Goal: Task Accomplishment & Management: Use online tool/utility

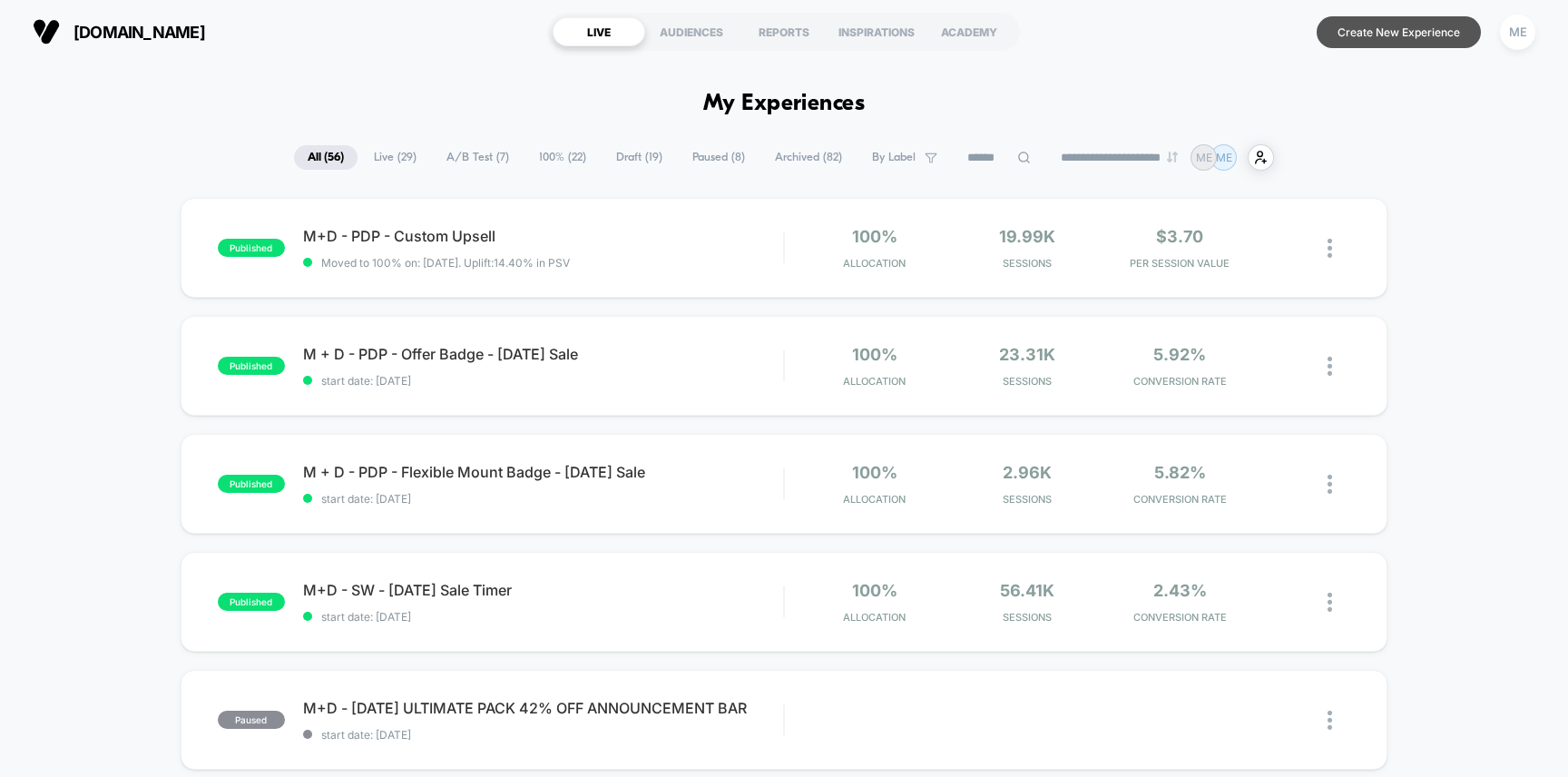
click at [1401, 28] on button "Create New Experience" at bounding box center [1398, 32] width 164 height 32
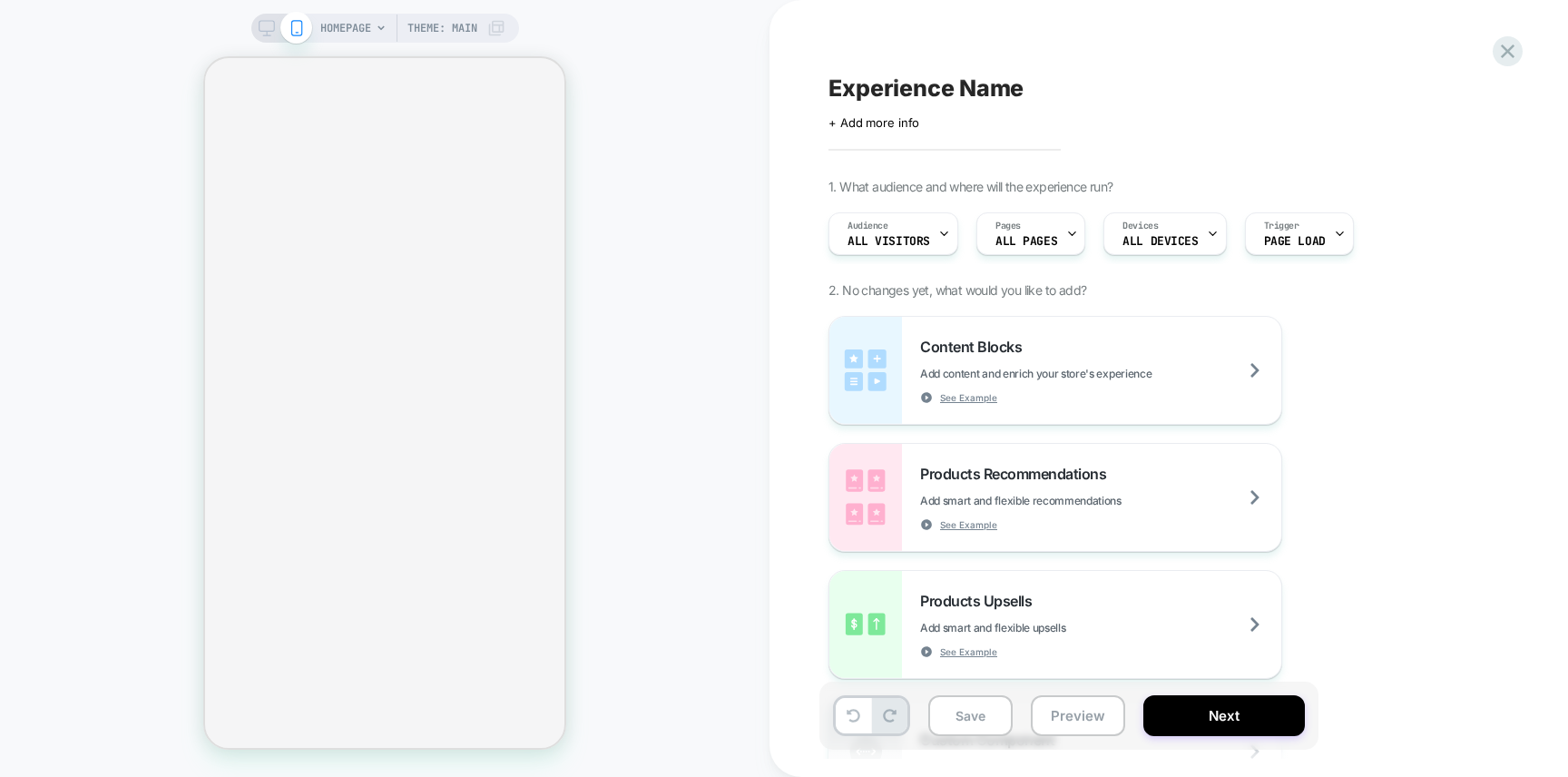
click at [356, 27] on span "HOMEPAGE" at bounding box center [345, 28] width 51 height 29
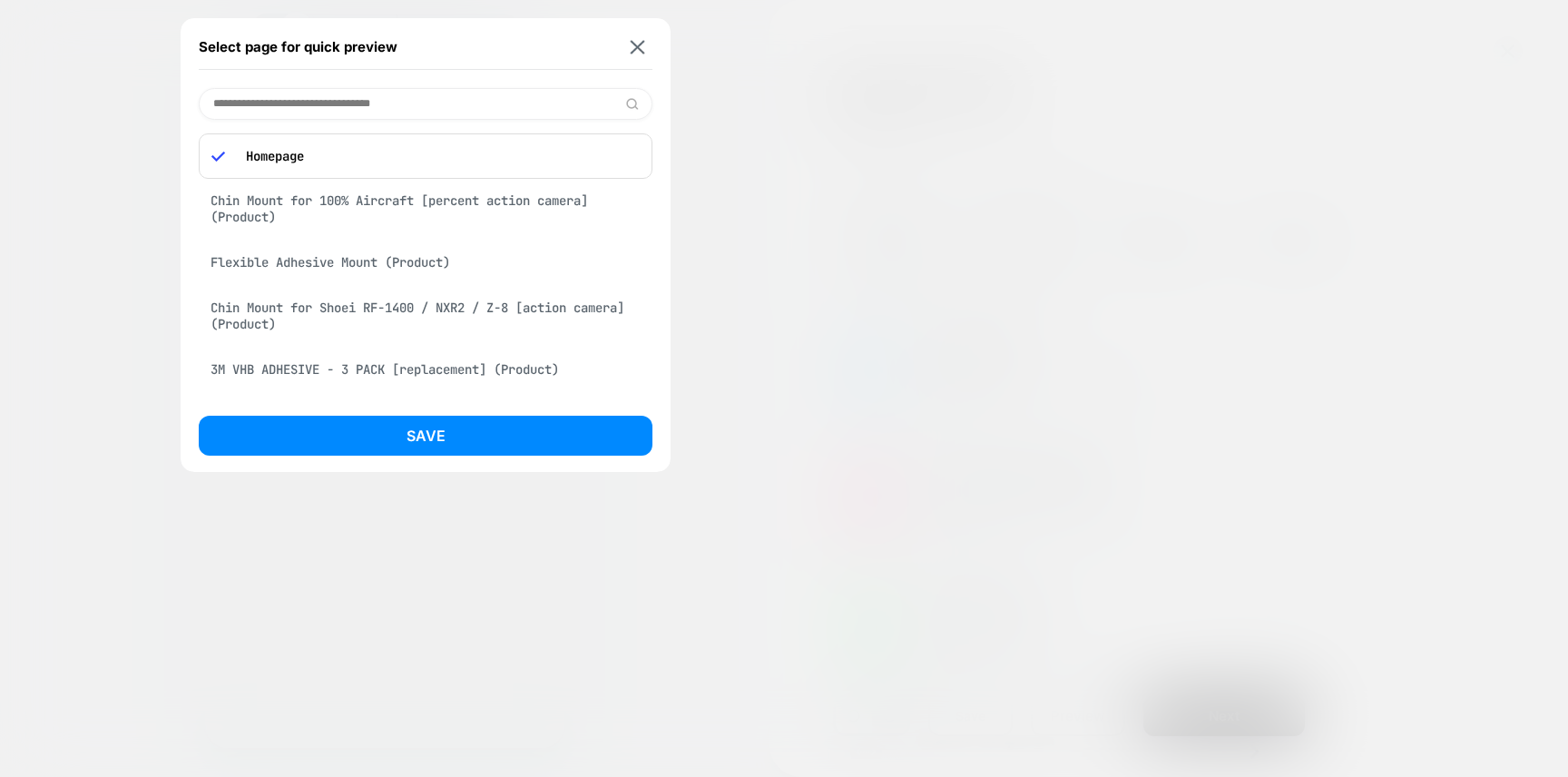
click at [341, 110] on input at bounding box center [426, 103] width 454 height 32
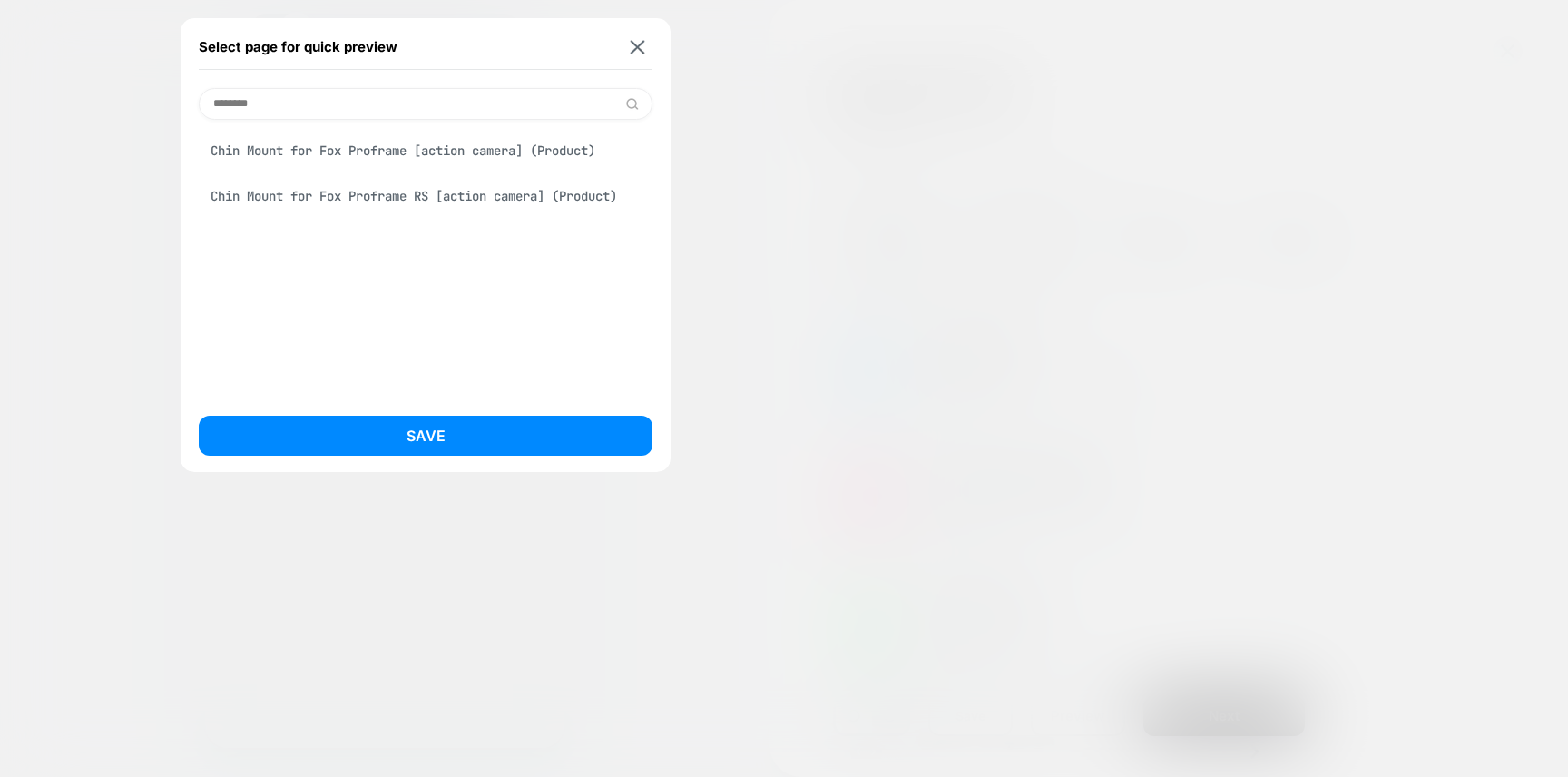
type input "********"
click at [357, 185] on div "Chin Mount for Fox Proframe RS [action camera] (Product)" at bounding box center [426, 196] width 454 height 35
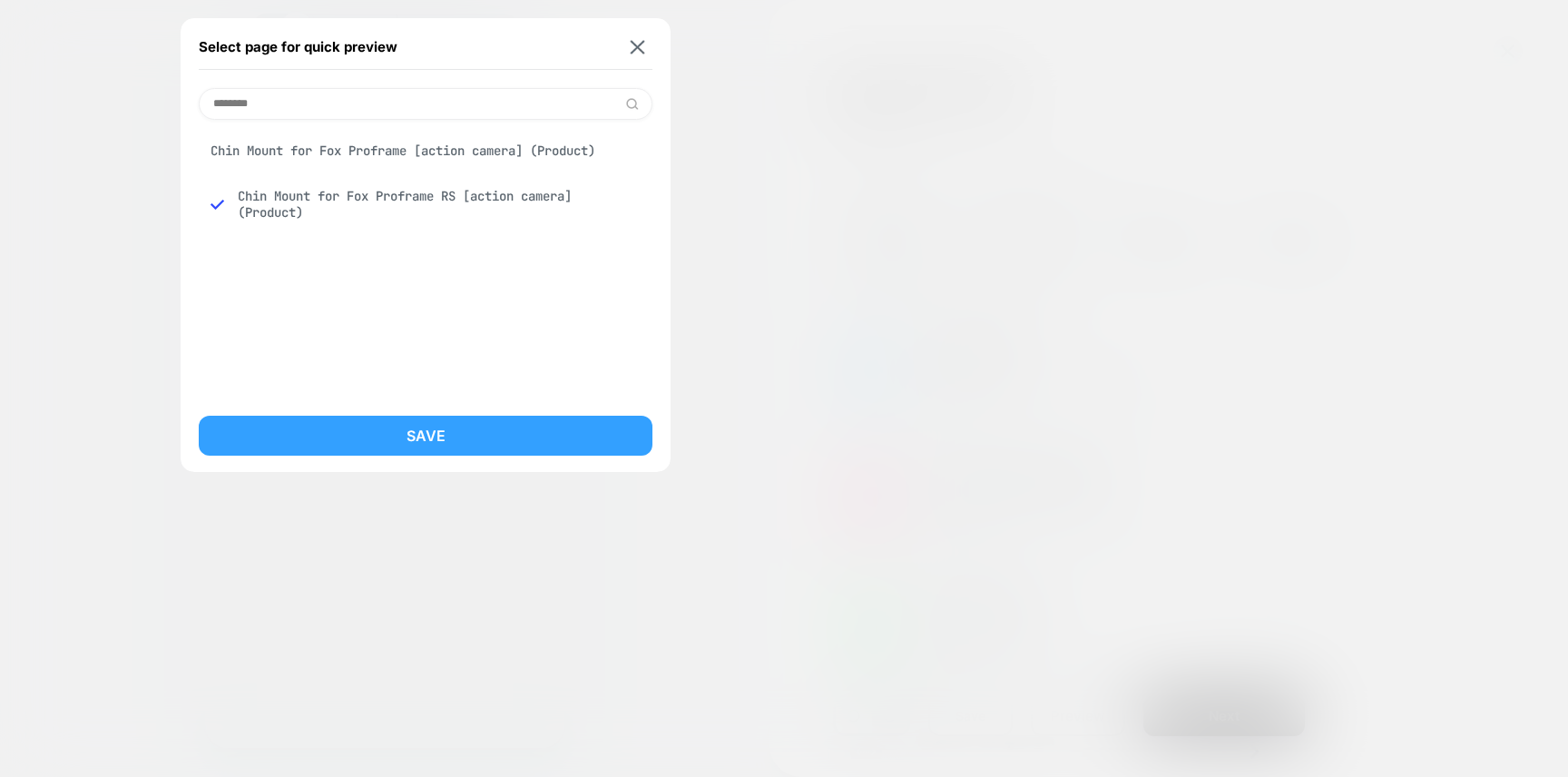
click at [413, 435] on button "Save" at bounding box center [426, 435] width 454 height 40
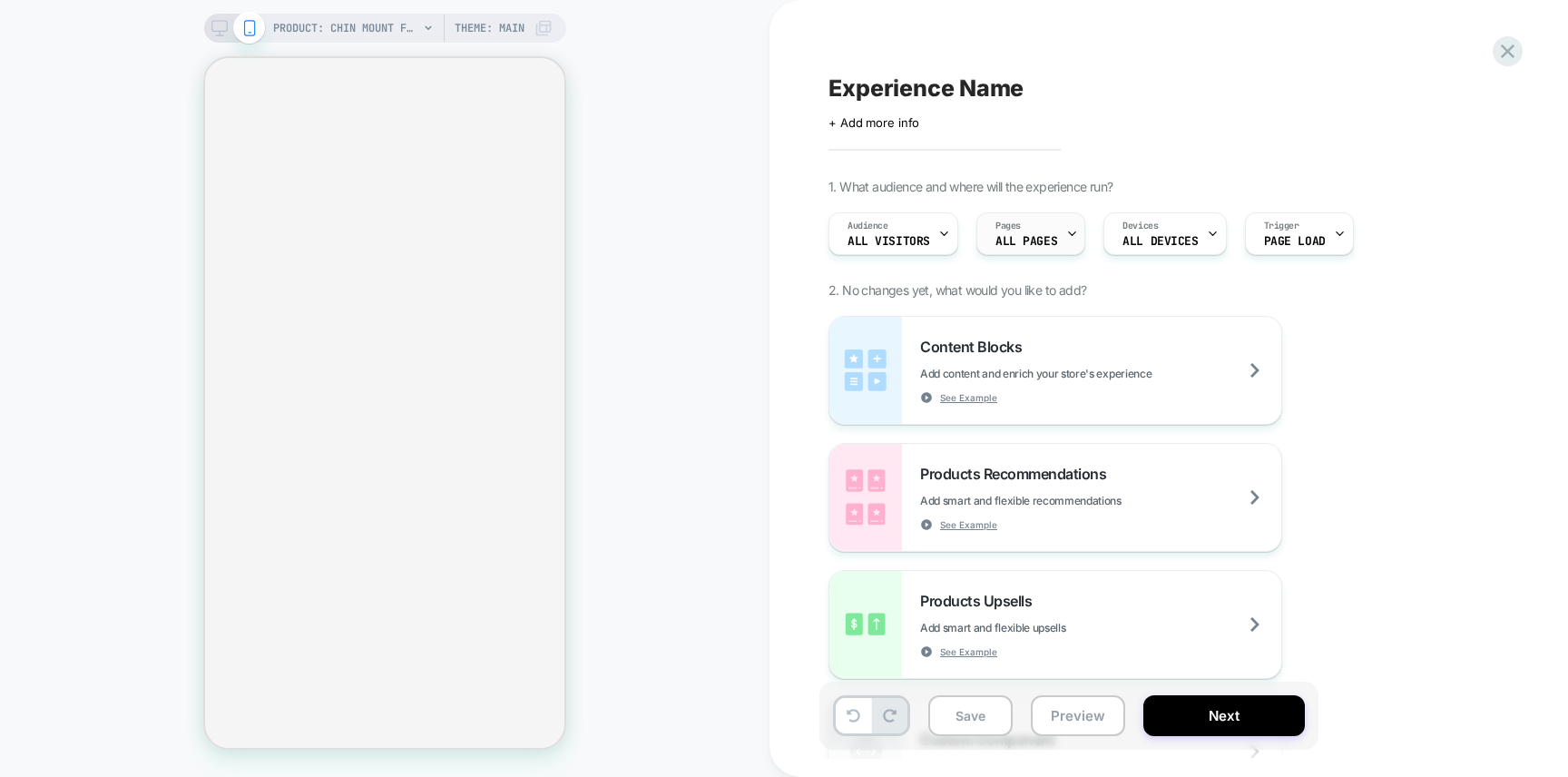
click at [1044, 230] on div "Pages ALL PAGES" at bounding box center [1027, 234] width 98 height 41
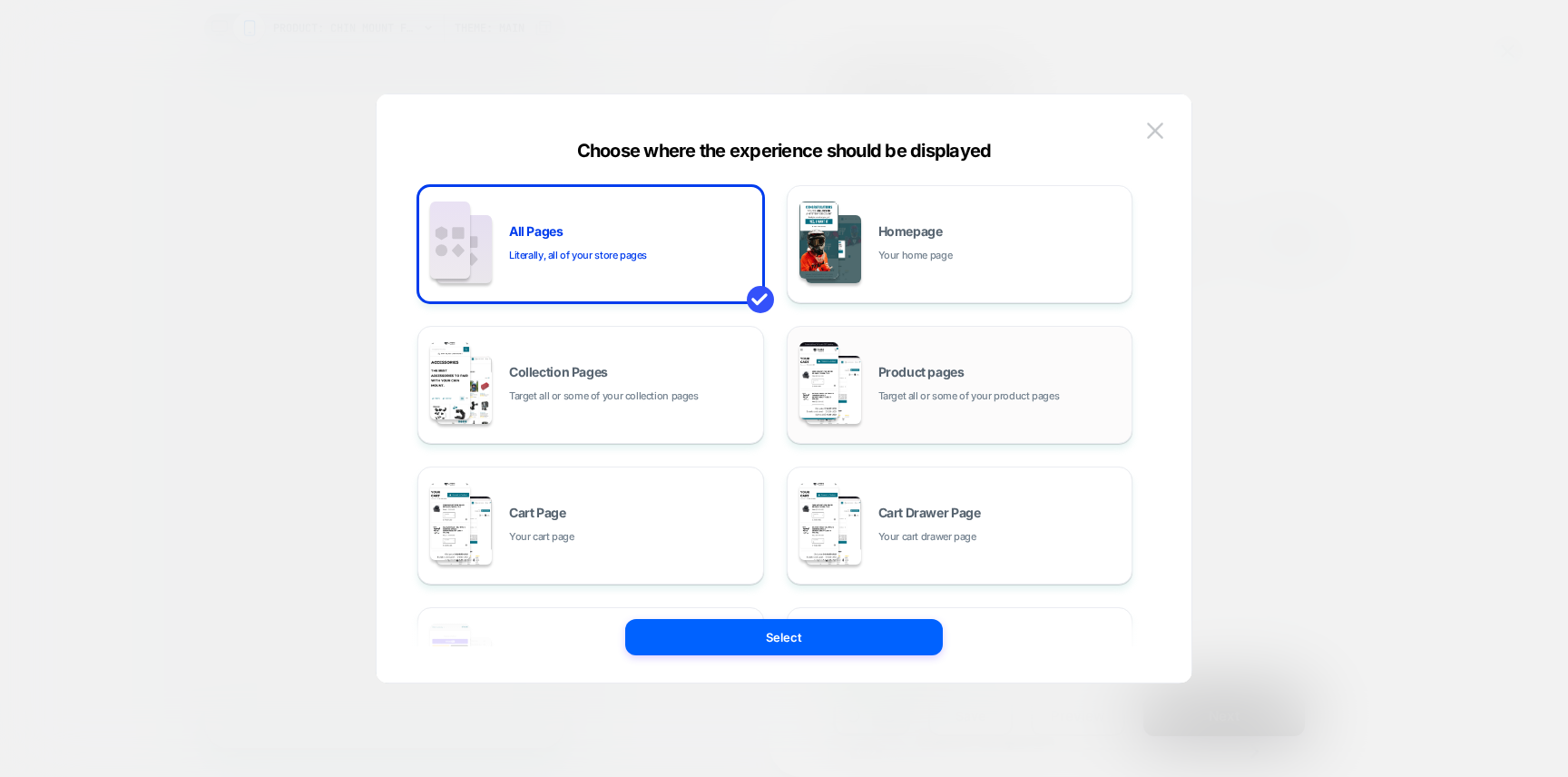
click at [907, 381] on div "Product pages Target all or some of your product pages" at bounding box center [1001, 385] width 245 height 39
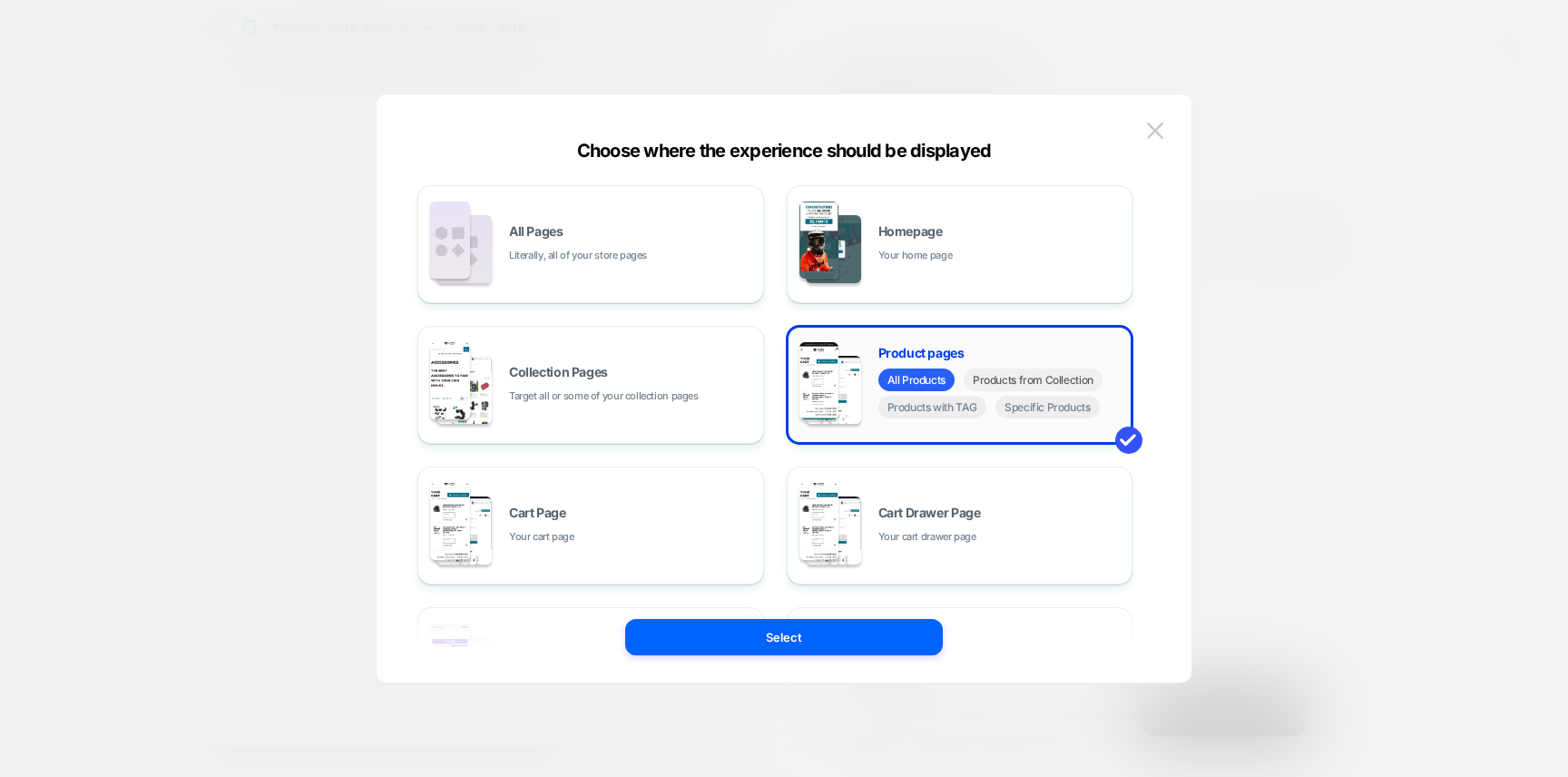
click at [994, 383] on span "Products from Collection" at bounding box center [1032, 380] width 139 height 23
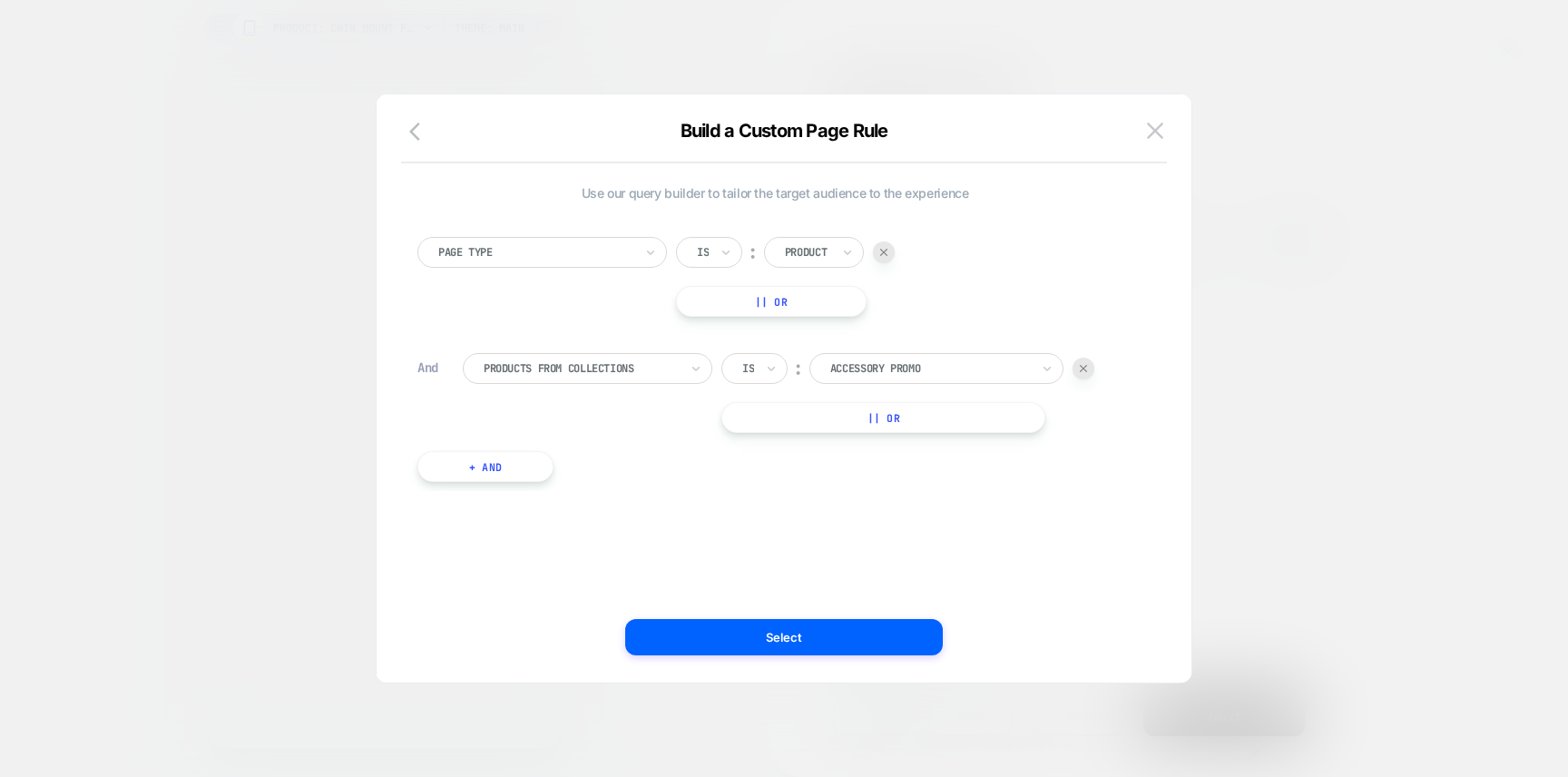
click at [905, 369] on div at bounding box center [929, 368] width 200 height 16
type input "********"
click at [921, 420] on div "Mountain Bike Helmet Chin Mounts" at bounding box center [946, 418] width 235 height 29
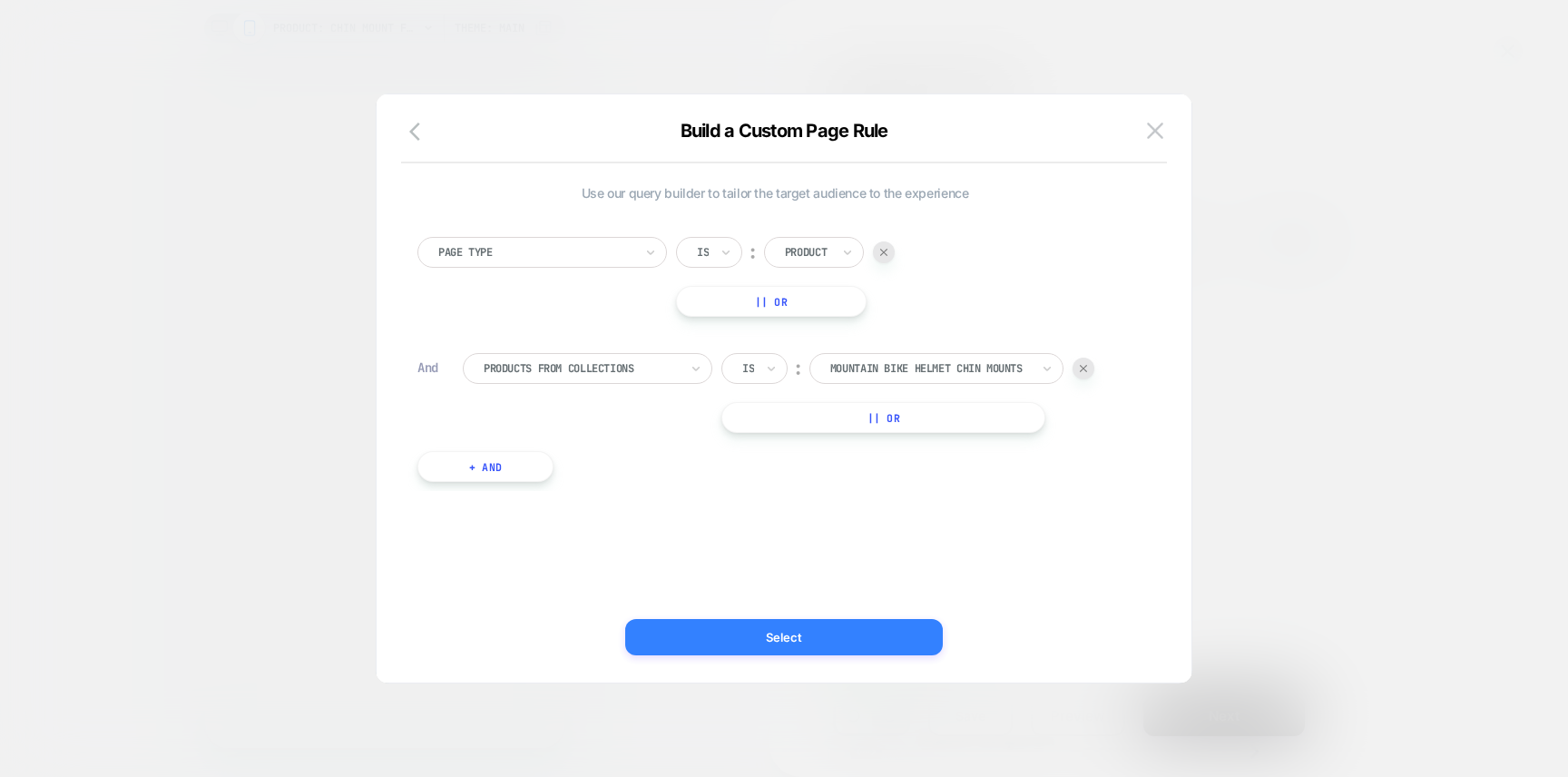
click at [734, 645] on button "Select" at bounding box center [784, 637] width 317 height 37
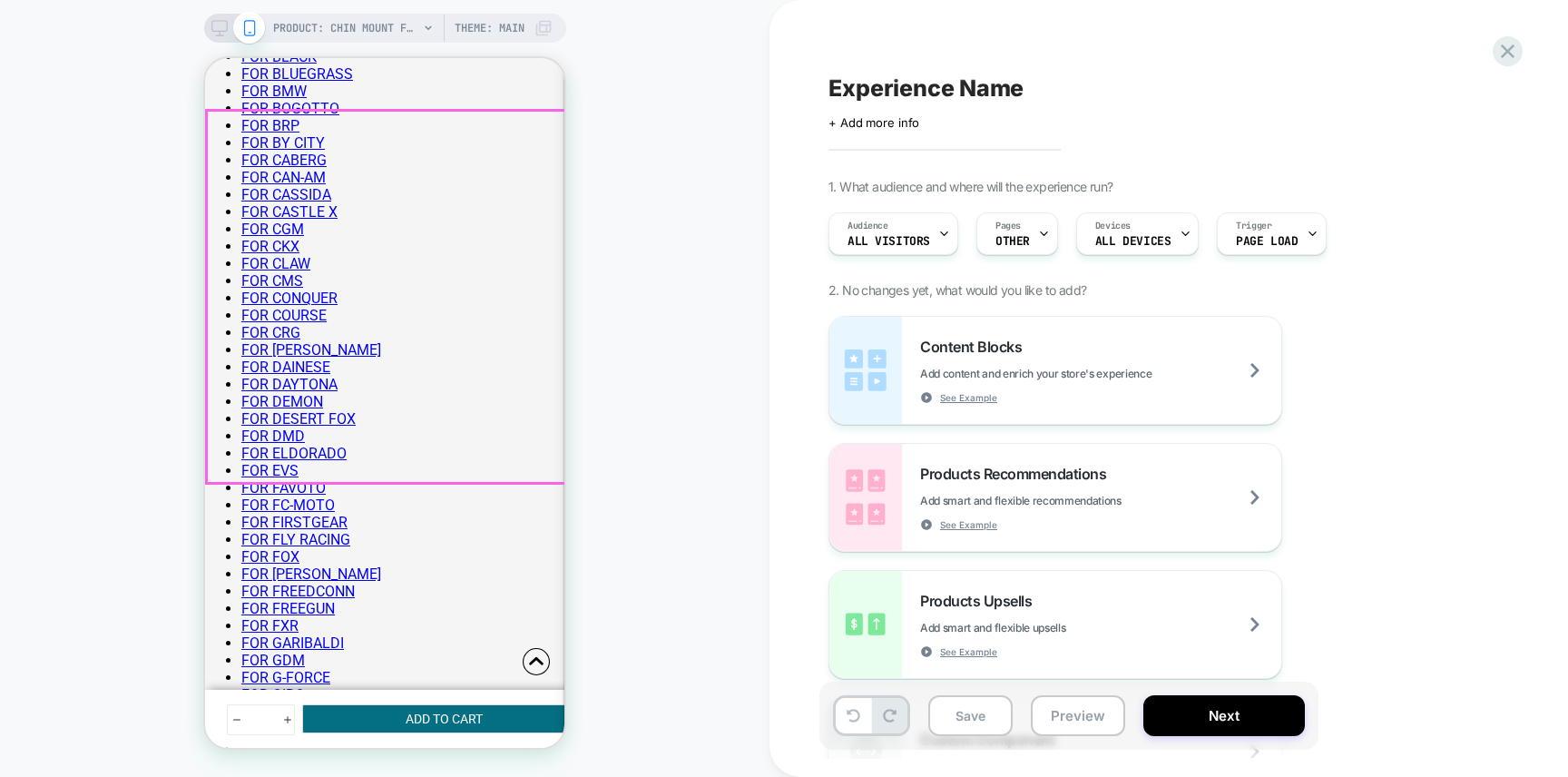
scroll to position [1831, 0]
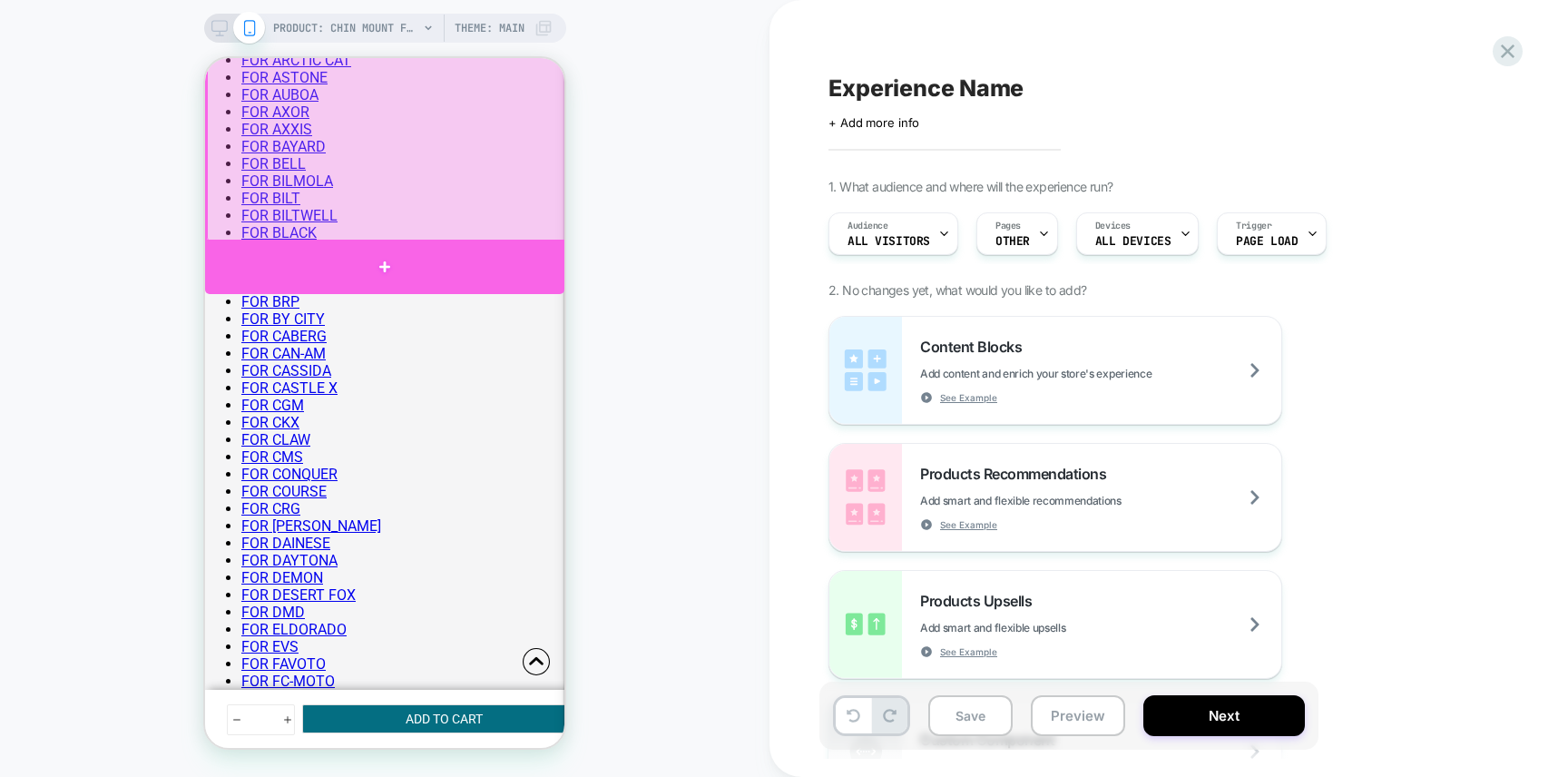
click at [452, 251] on div at bounding box center [384, 266] width 359 height 54
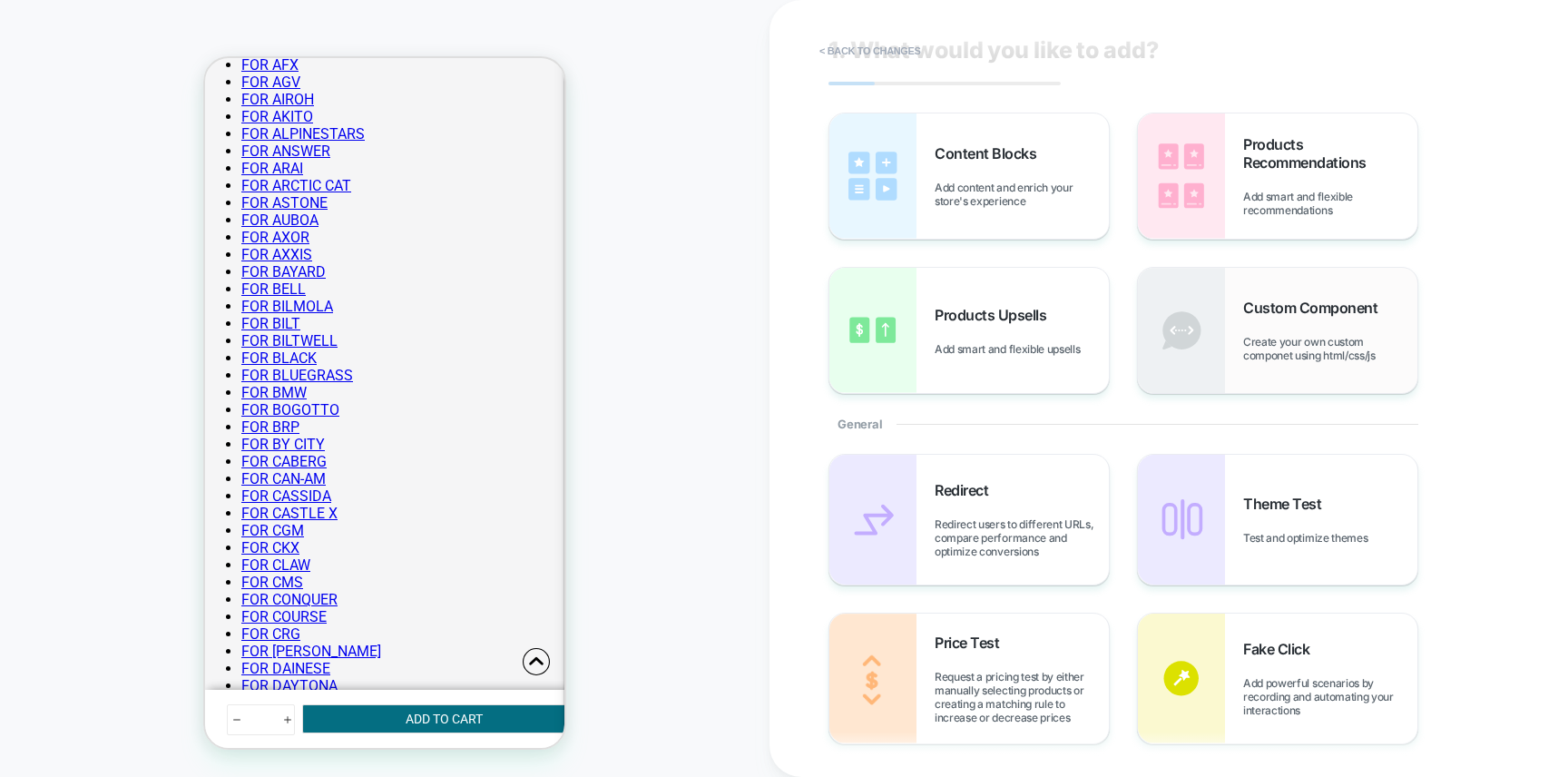
scroll to position [0, 0]
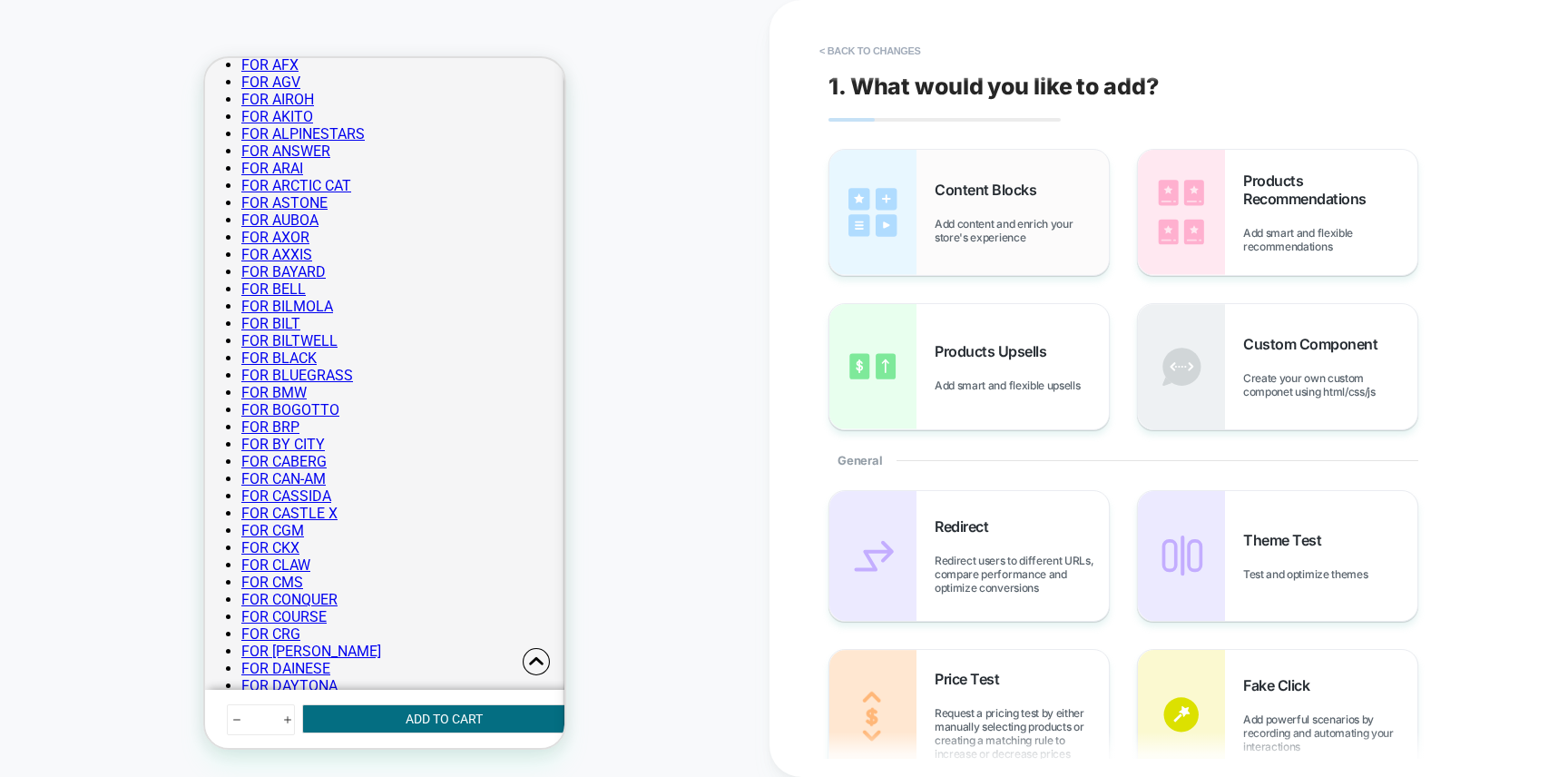
click at [1035, 197] on span "Content Blocks" at bounding box center [989, 189] width 111 height 18
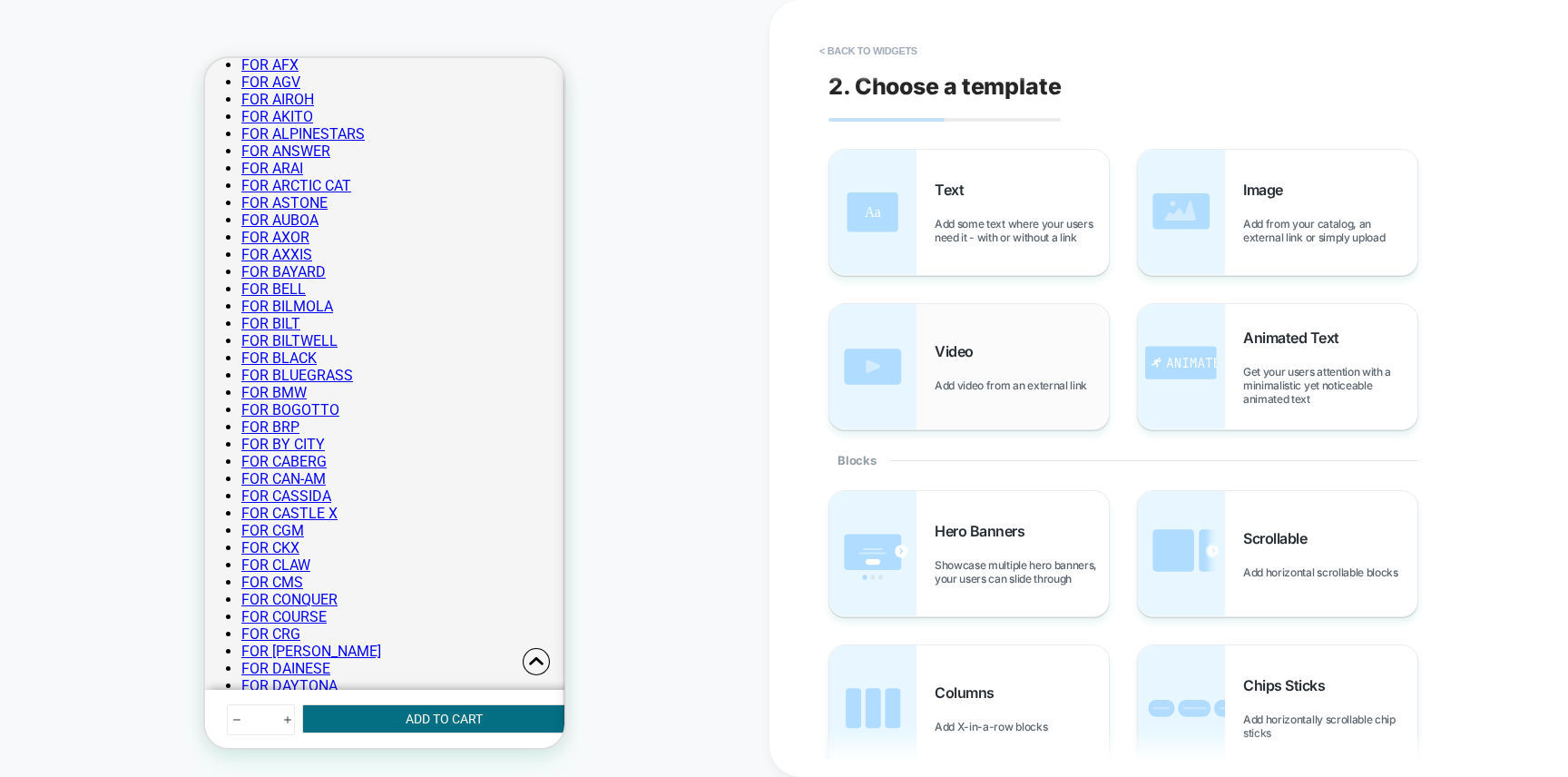
click at [961, 371] on div "Video Add video from an external link" at bounding box center [1021, 367] width 175 height 50
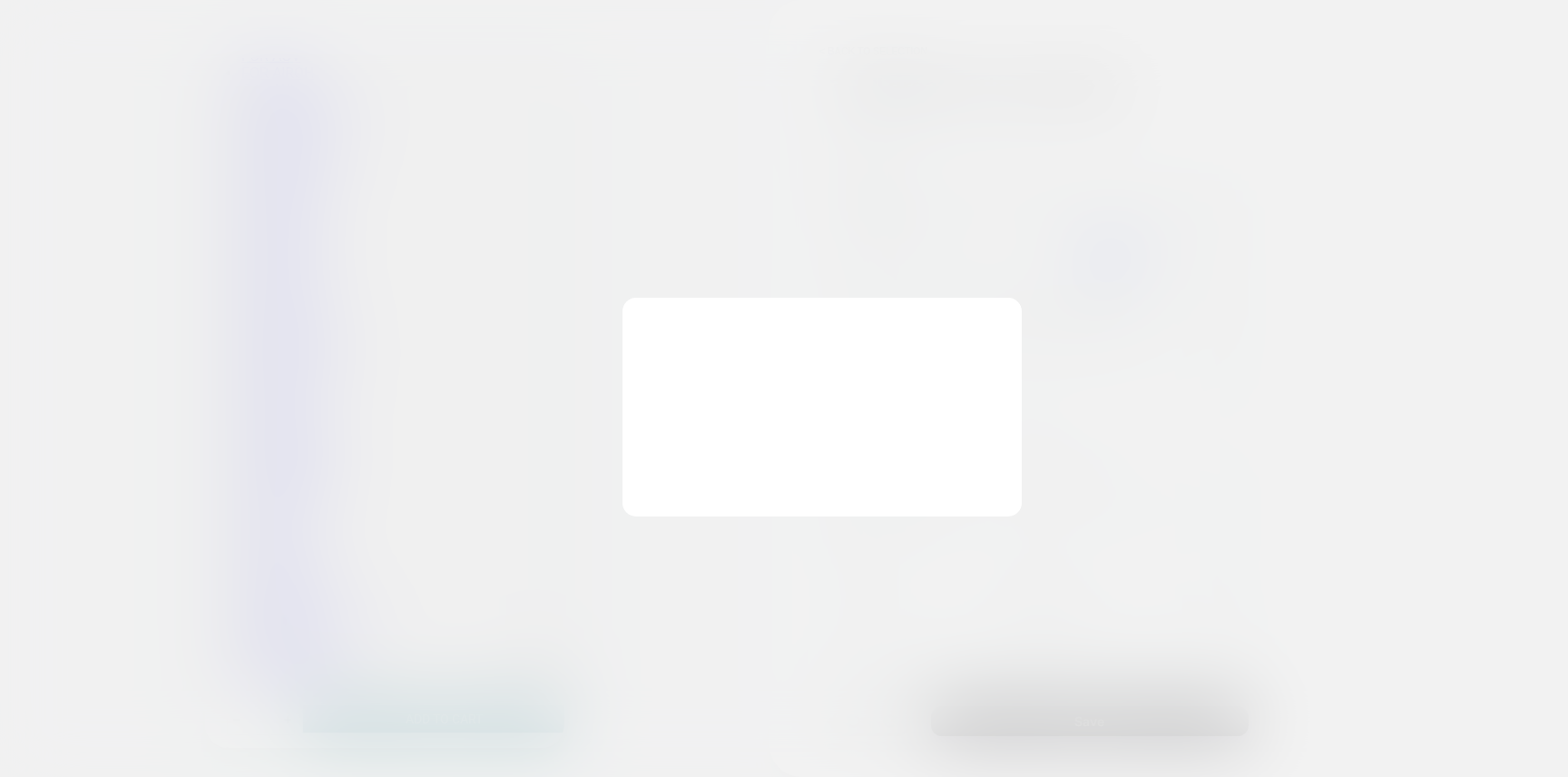
scroll to position [1754, 0]
